Goal: Check status: Check status

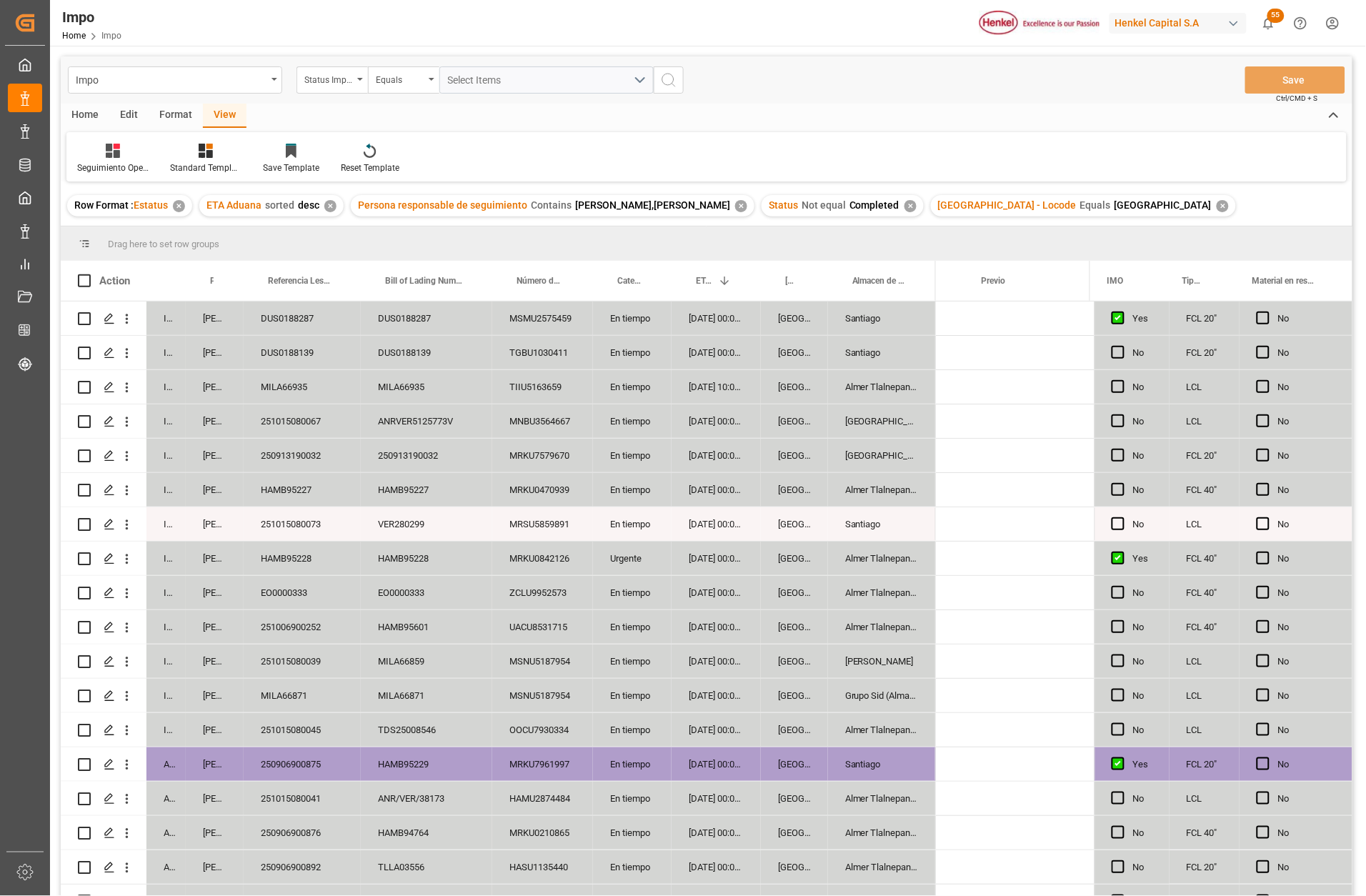
scroll to position [0, 2540]
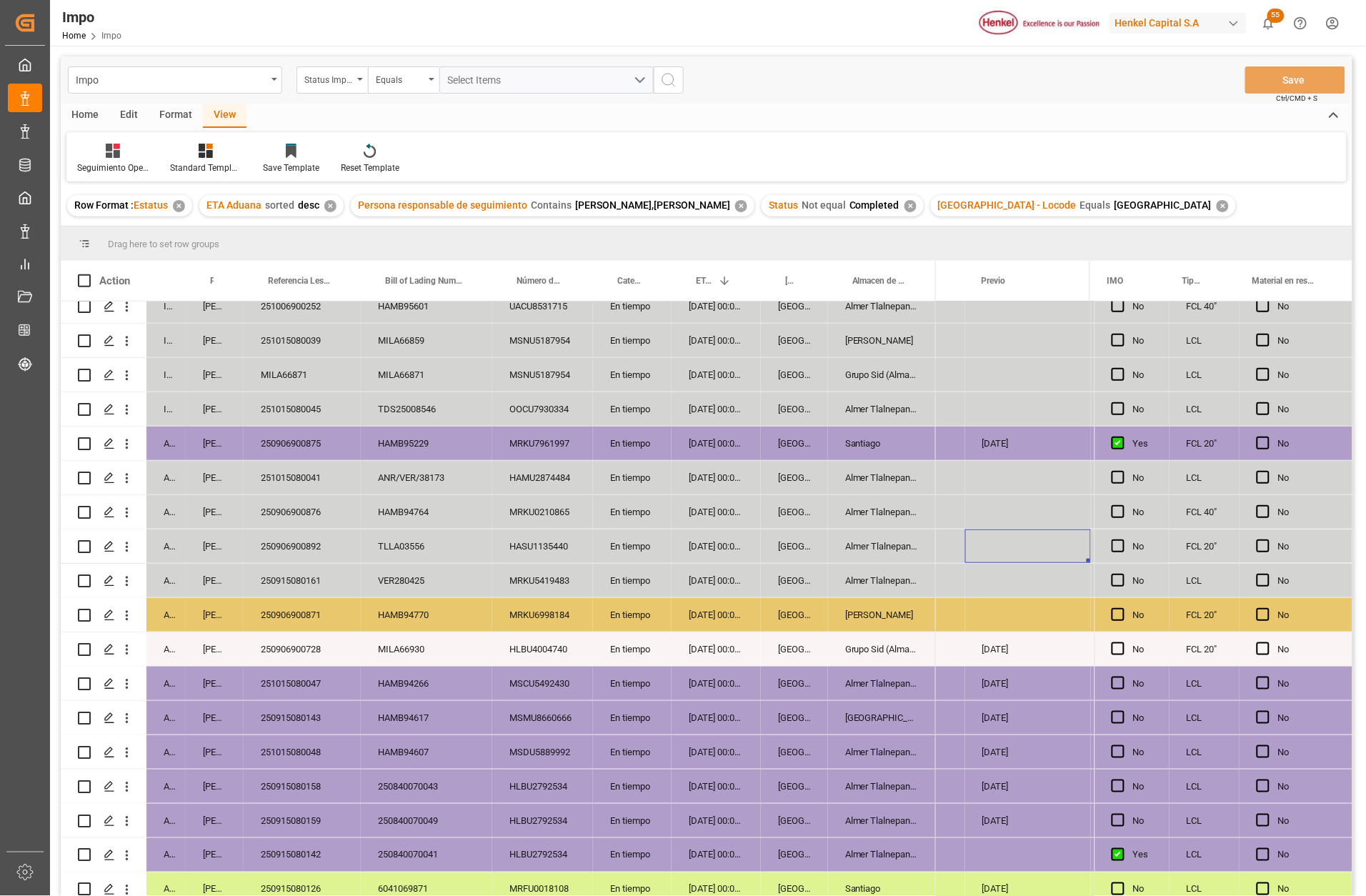
click at [792, 431] on div "Veracruz" at bounding box center [795, 443] width 68 height 34
click at [985, 432] on div "Press SPACE to select this row." at bounding box center [1020, 443] width 143 height 34
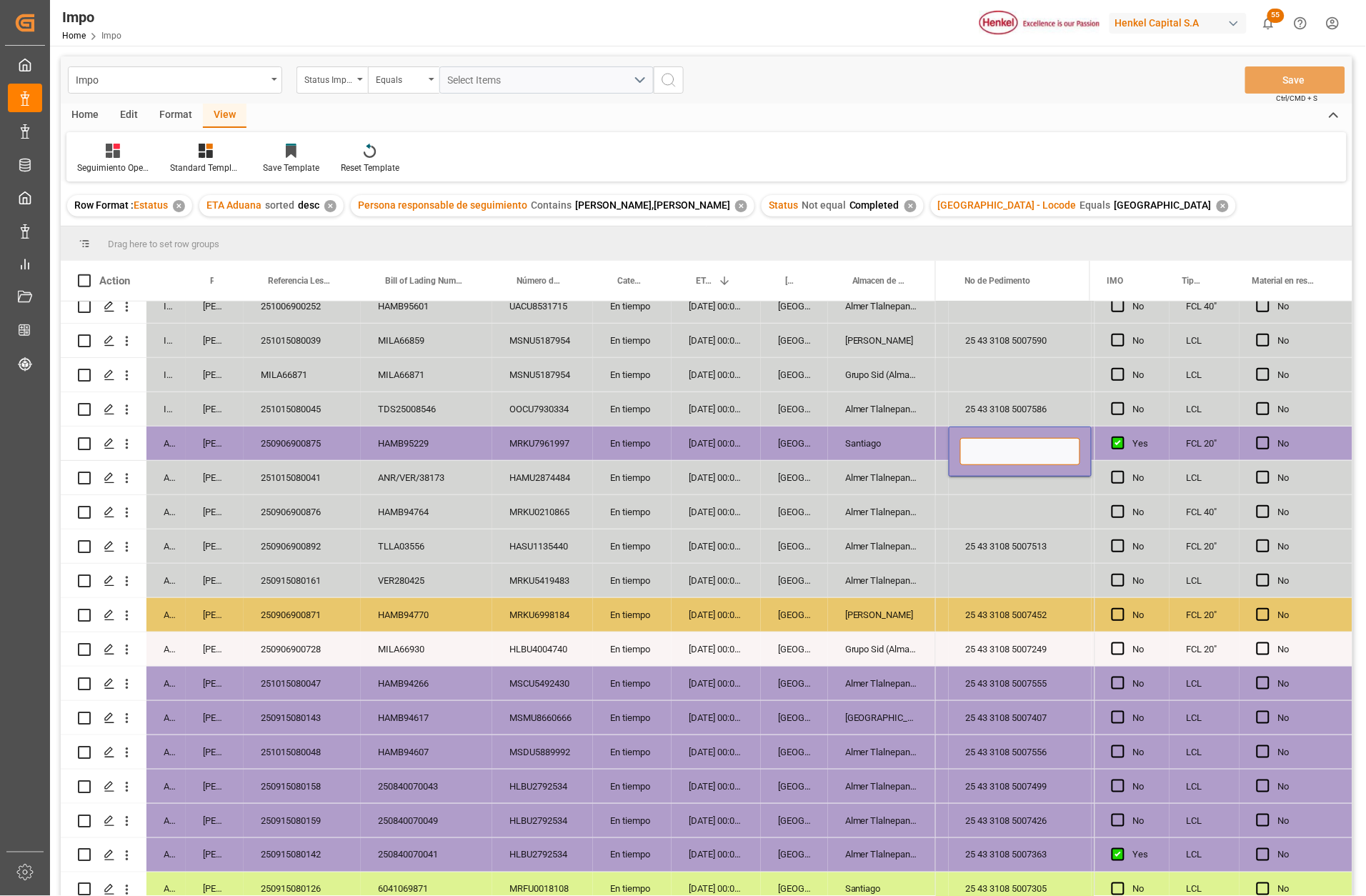
click at [984, 449] on input "Press SPACE to select this row." at bounding box center [1020, 451] width 120 height 27
paste input "25 43 3108 5007508"
type input "25 43 3108 5007508"
click at [960, 521] on div "Press SPACE to select this row." at bounding box center [1020, 511] width 143 height 34
click at [1274, 85] on button "Save" at bounding box center [1296, 80] width 100 height 27
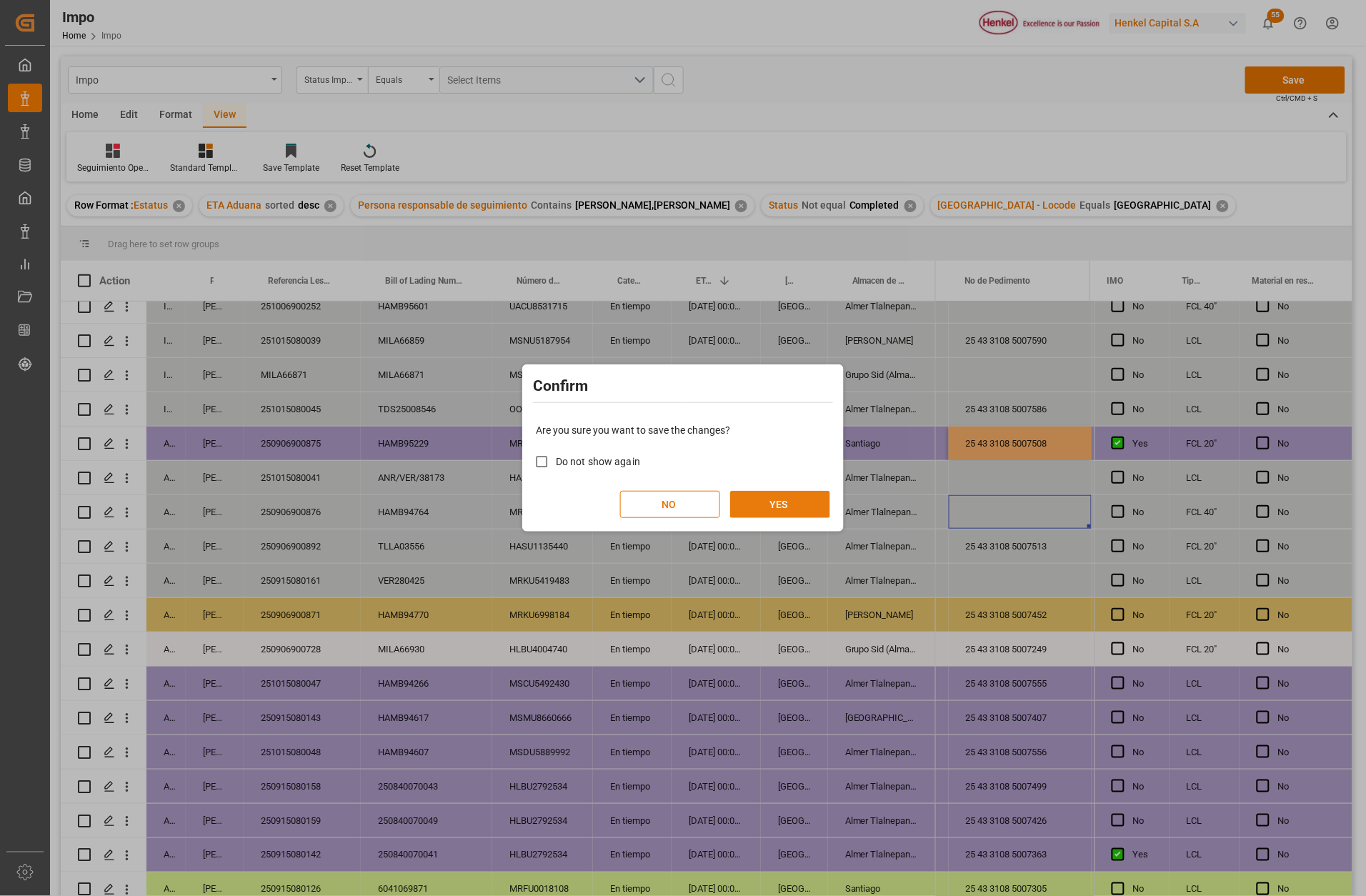
click at [800, 506] on button "YES" at bounding box center [780, 504] width 100 height 27
